Goal: Task Accomplishment & Management: Complete application form

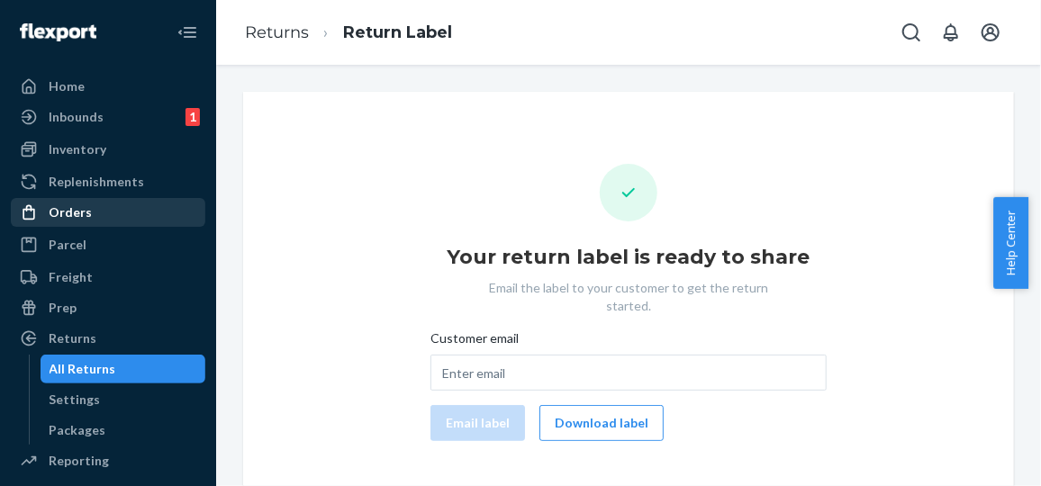
click at [67, 202] on div "Orders" at bounding box center [108, 212] width 191 height 25
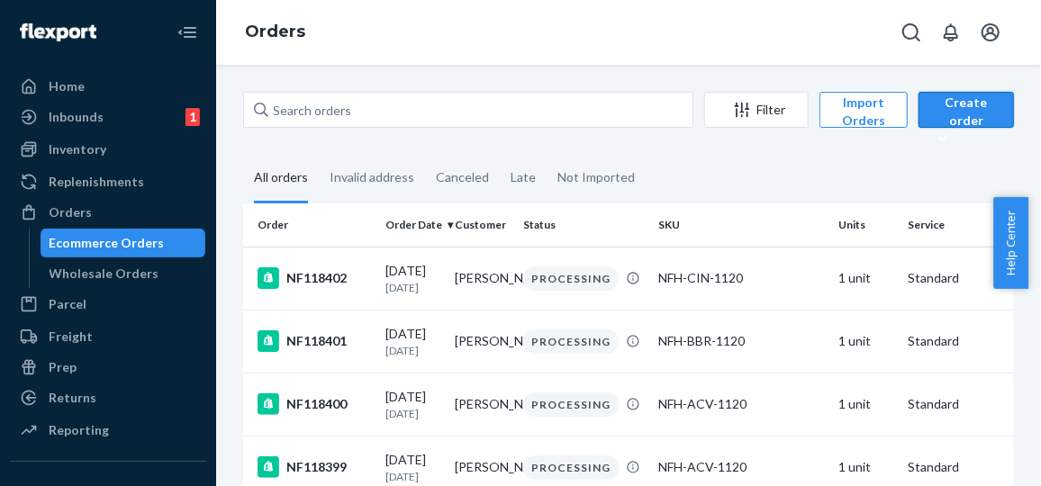
click at [967, 102] on div "Create order" at bounding box center [966, 121] width 68 height 54
click at [959, 155] on span "Ecommerce order" at bounding box center [994, 153] width 112 height 13
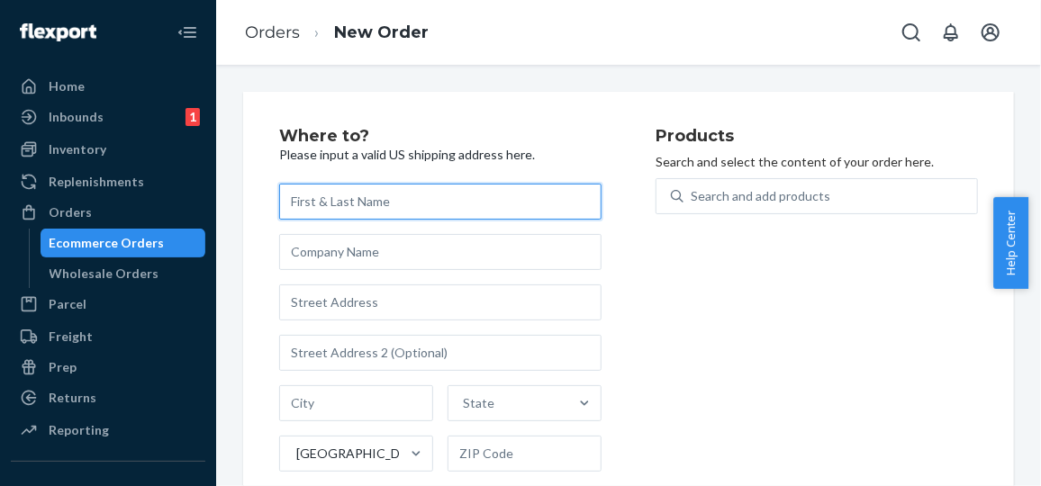
paste input "[PERSON_NAME]"
type input "[PERSON_NAME]"
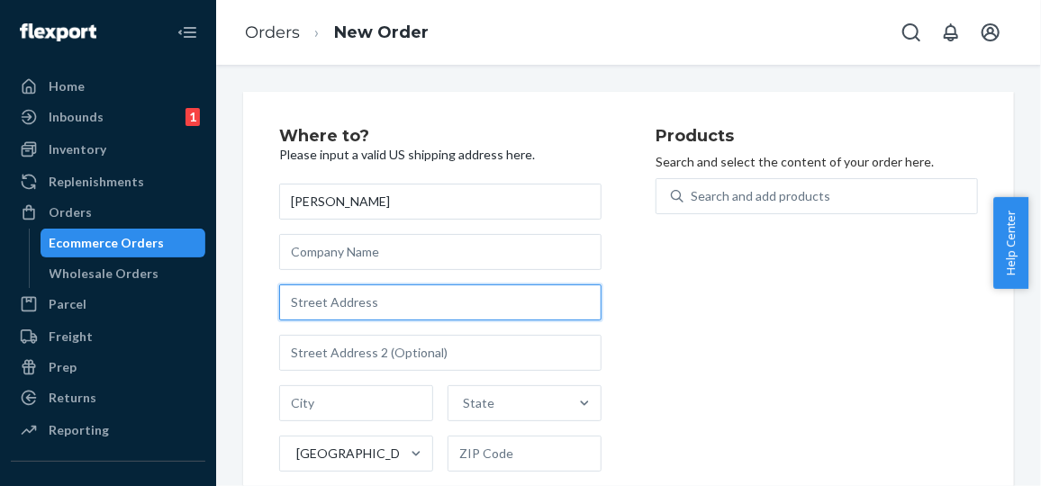
click at [398, 302] on input "text" at bounding box center [440, 303] width 323 height 36
paste input "[STREET_ADDRESS]"
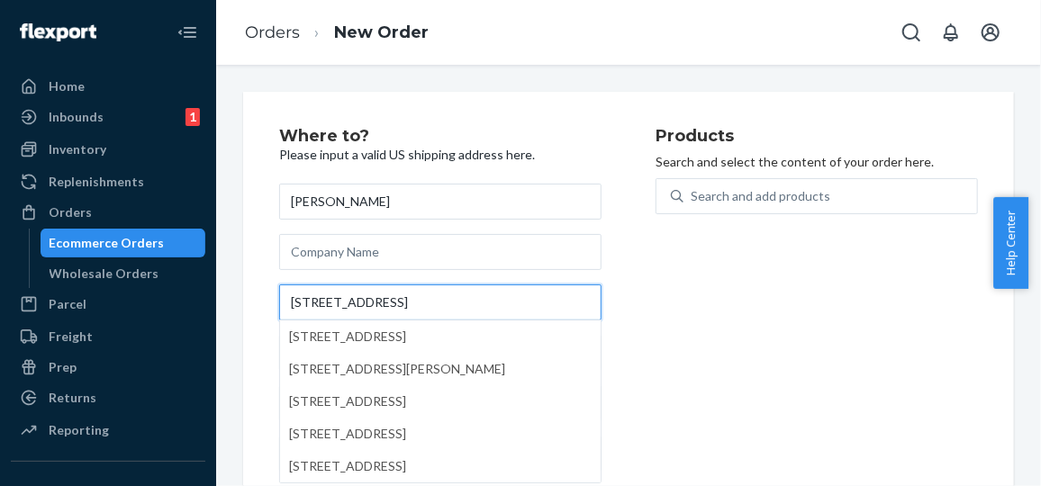
type input "[STREET_ADDRESS]"
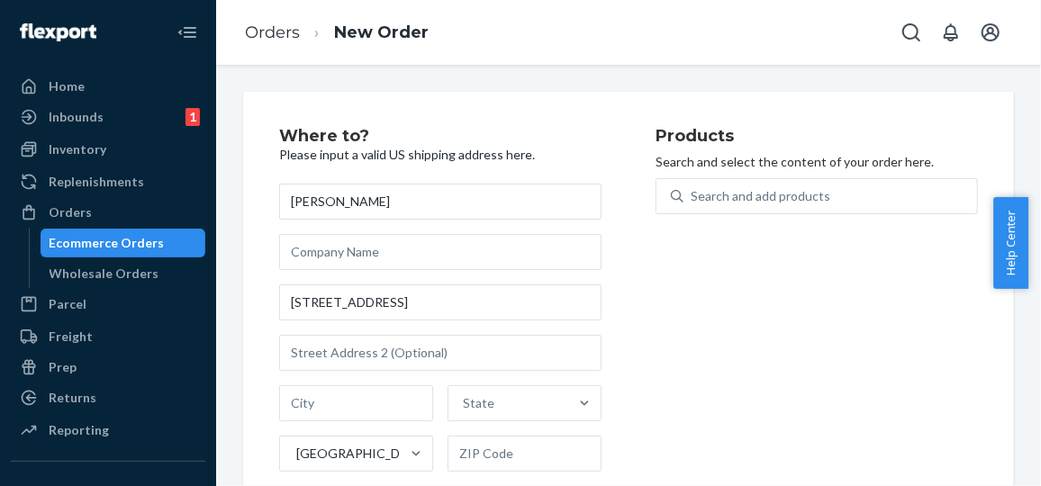
click at [677, 258] on div "Products Search and select the content of your order here. Search and add produ…" at bounding box center [817, 370] width 323 height 485
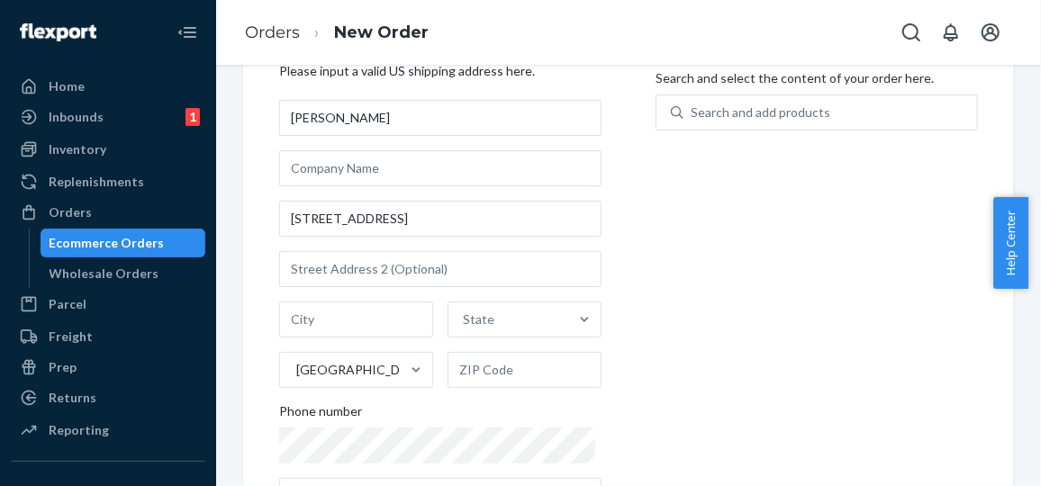
scroll to position [86, 0]
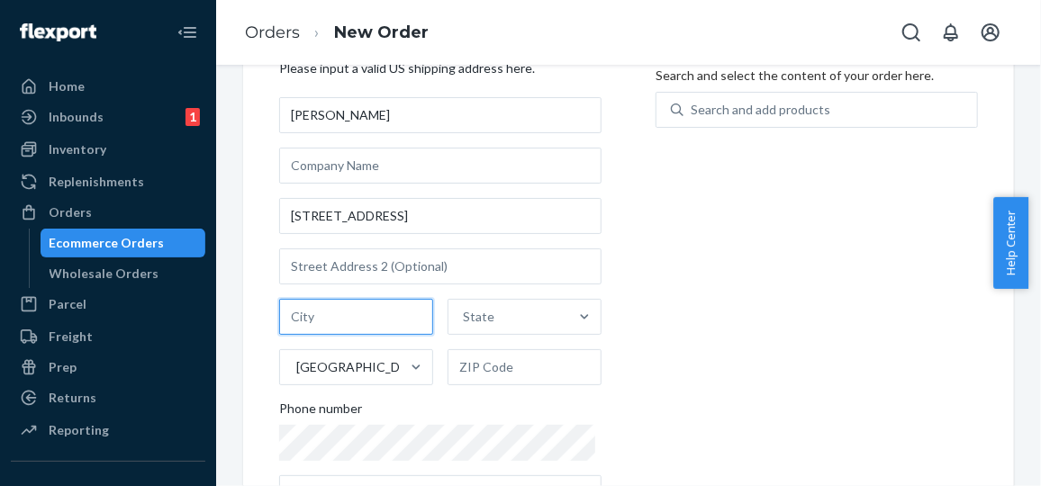
click at [381, 318] on input "text" at bounding box center [356, 317] width 154 height 36
paste input "Charlton MA 01507"
type input "Charlton MA"
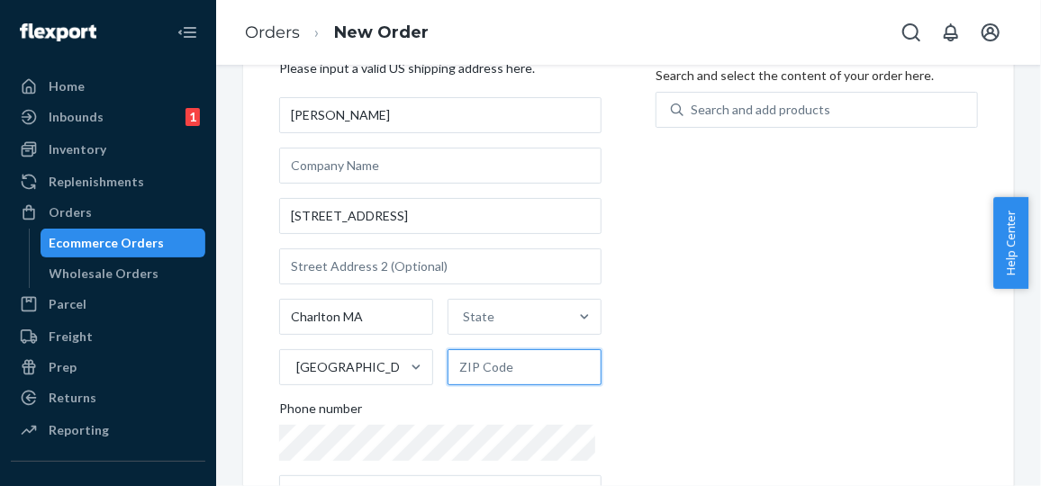
click at [550, 366] on input "text" at bounding box center [525, 368] width 154 height 36
paste input "01507"
type input "01507"
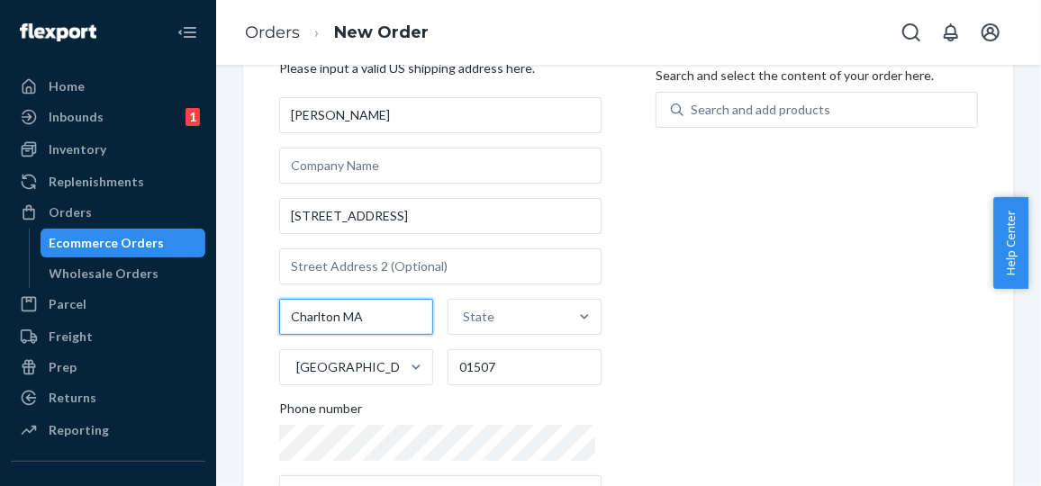
click at [367, 323] on input "Charlton MA" at bounding box center [356, 317] width 154 height 36
type input "[PERSON_NAME]"
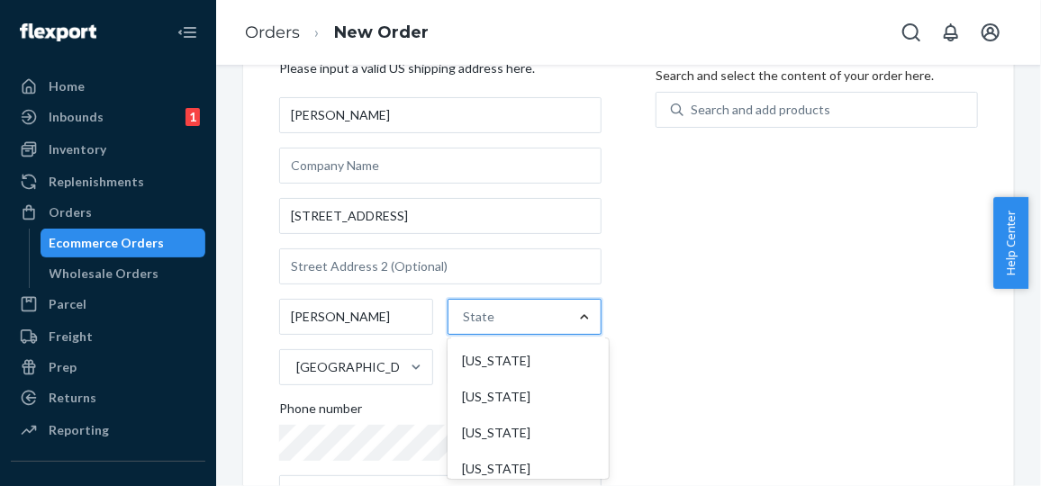
scroll to position [794, 0]
click at [524, 411] on div "[US_STATE]" at bounding box center [528, 395] width 154 height 36
click at [465, 326] on input "option [US_STATE] focused, 24 of 59. 59 results available. Use Up and Down to c…" at bounding box center [464, 317] width 2 height 18
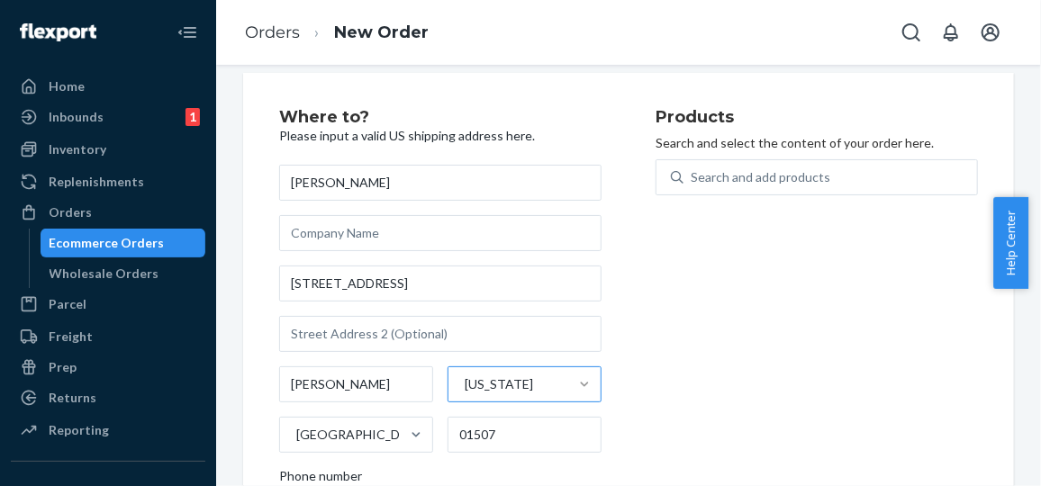
scroll to position [0, 0]
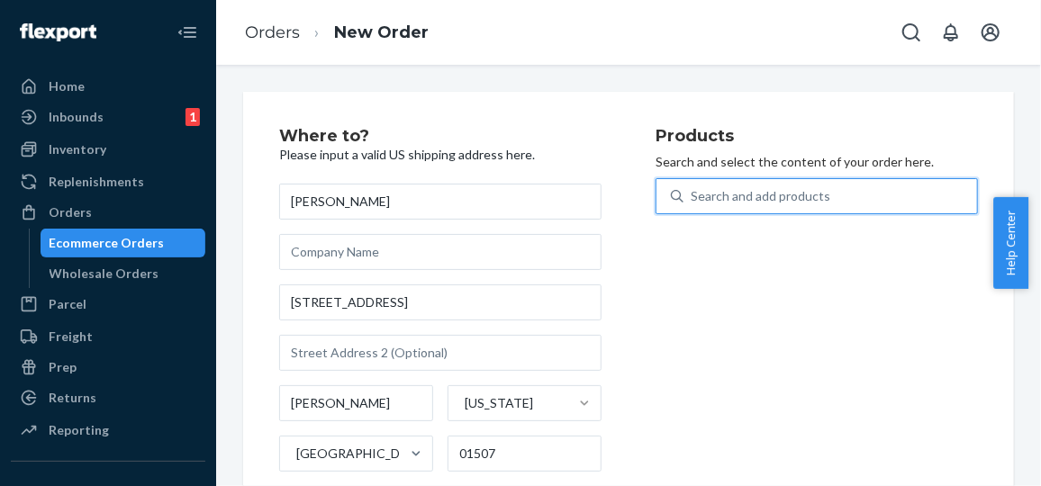
click at [800, 195] on div "Search and add products" at bounding box center [761, 196] width 140 height 18
click at [693, 195] on input "0 results available. Use Up and Down to choose options, press Enter to select t…" at bounding box center [692, 196] width 2 height 18
paste input "NFH-CIN-1120"
type input "NFH-CIN-1120"
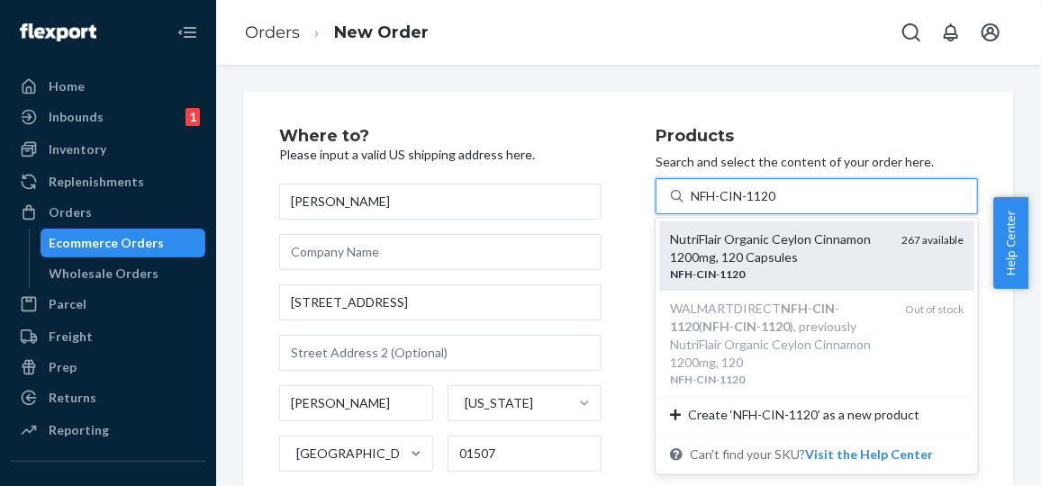
click at [785, 248] on div "NutriFlair Organic Ceylon Cinnamon 1200mg, 120 Capsules" at bounding box center [778, 249] width 217 height 36
click at [779, 205] on input "NFH-CIN-1120" at bounding box center [735, 196] width 88 height 18
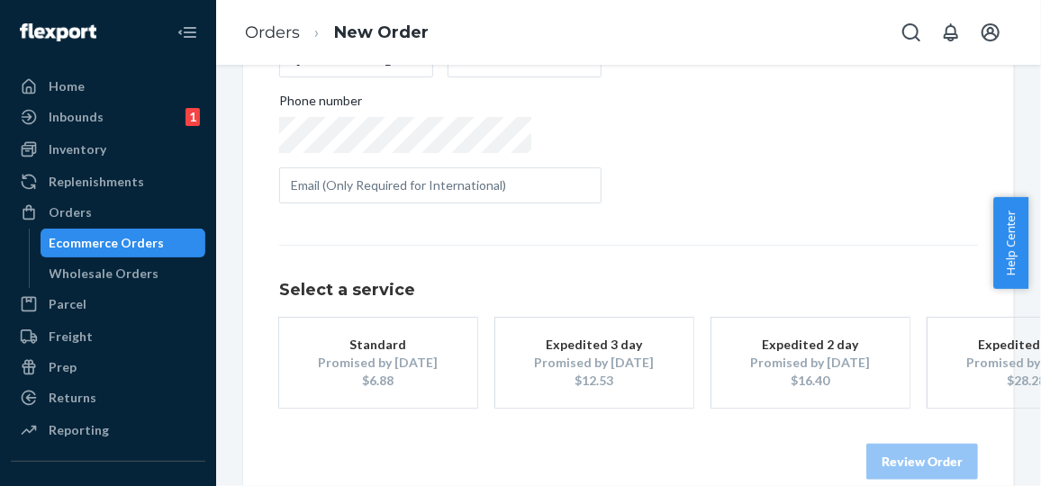
scroll to position [436, 0]
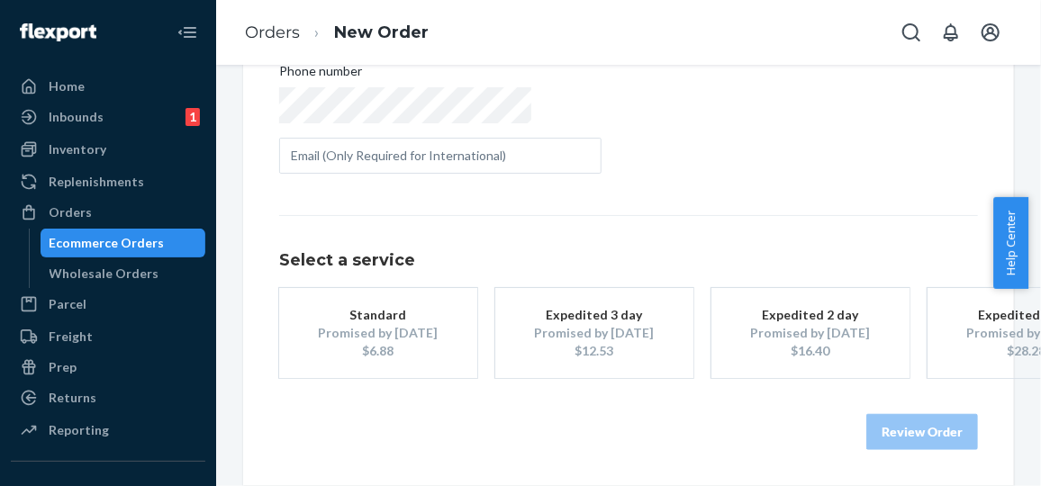
click at [384, 342] on div "$6.88" at bounding box center [378, 351] width 144 height 18
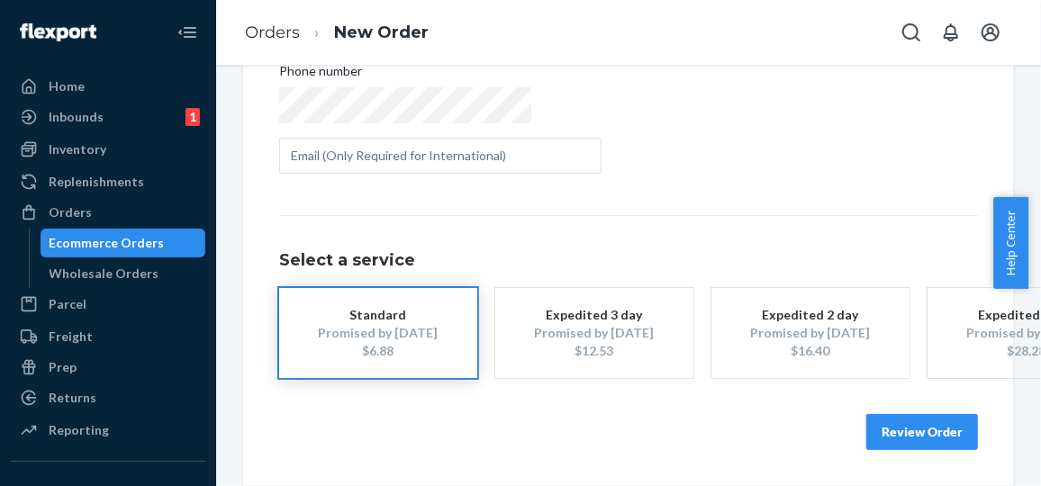
click at [888, 417] on button "Review Order" at bounding box center [923, 432] width 112 height 36
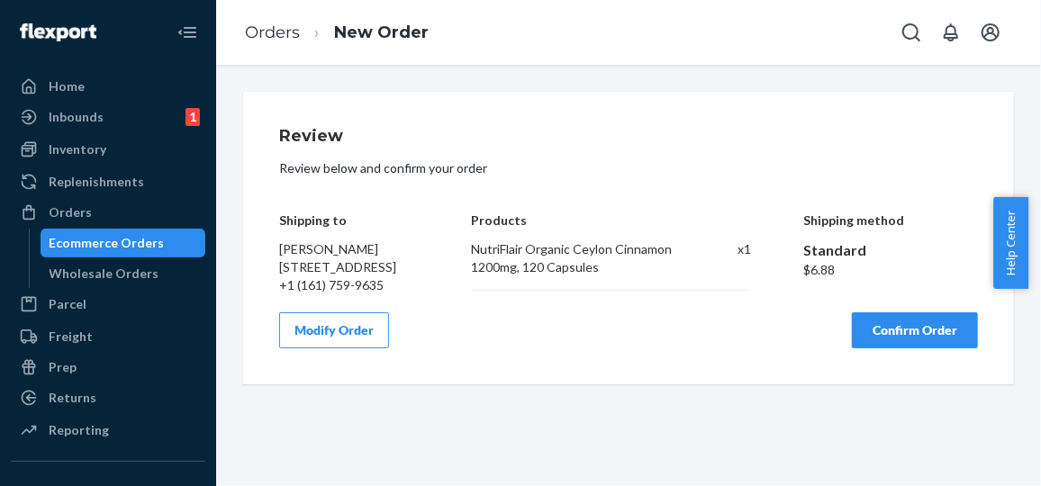
scroll to position [0, 0]
click at [915, 348] on button "Confirm Order" at bounding box center [915, 331] width 126 height 36
